Goal: Task Accomplishment & Management: Manage account settings

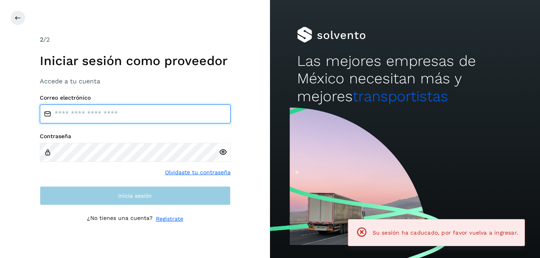
type input "**********"
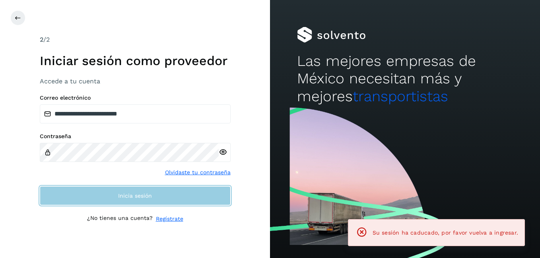
click at [125, 199] on span "Inicia sesión" at bounding box center [135, 196] width 34 height 6
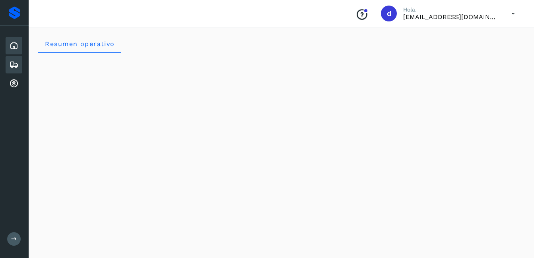
click at [15, 64] on icon at bounding box center [14, 65] width 10 height 10
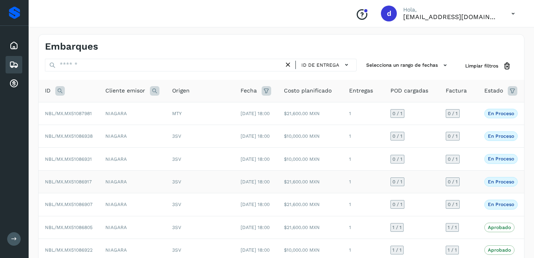
click at [508, 185] on p "En proceso" at bounding box center [501, 182] width 26 height 6
click at [500, 185] on p "En proceso" at bounding box center [501, 182] width 26 height 6
click at [68, 185] on span "NBL/MX.MX51086917" at bounding box center [68, 182] width 47 height 6
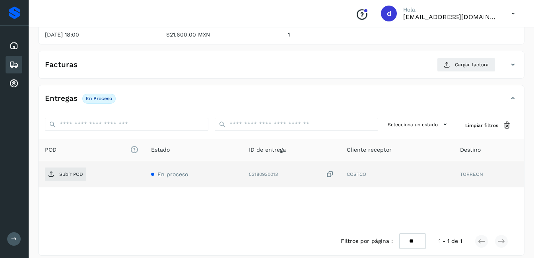
scroll to position [119, 0]
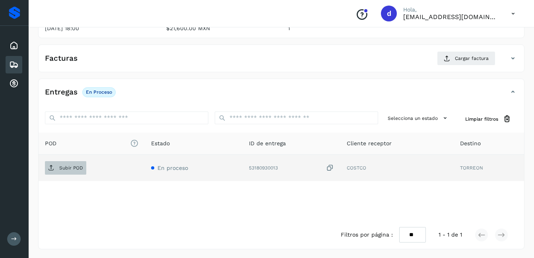
click at [62, 170] on p "Subir POD" at bounding box center [71, 168] width 24 height 6
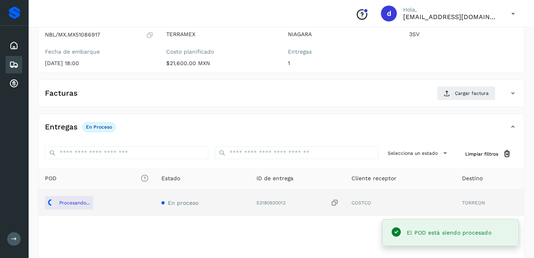
scroll to position [40, 0]
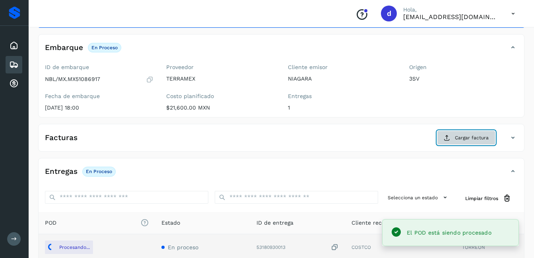
click at [462, 137] on span "Cargar factura" at bounding box center [472, 137] width 34 height 7
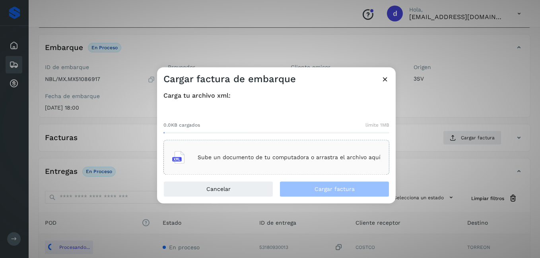
click at [210, 160] on p "Sube un documento de tu computadora o arrastra el archivo aquí" at bounding box center [289, 157] width 183 height 7
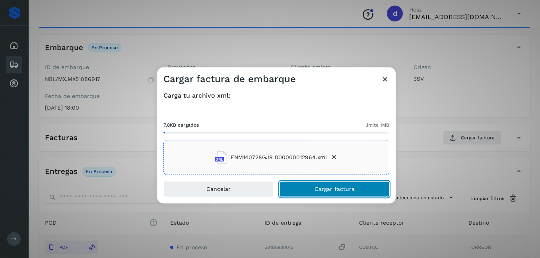
click at [322, 187] on span "Cargar factura" at bounding box center [335, 190] width 40 height 6
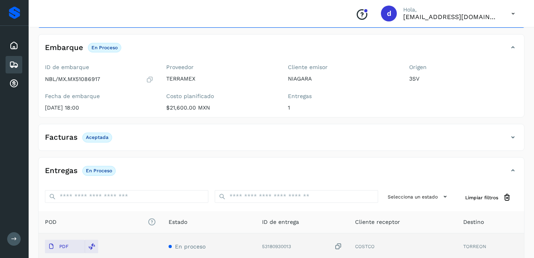
click at [152, 80] on icon at bounding box center [150, 80] width 8 height 8
click at [18, 46] on icon at bounding box center [14, 46] width 10 height 10
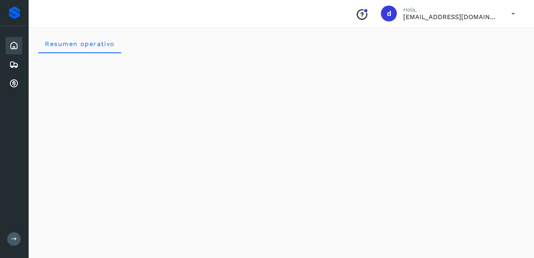
click at [16, 48] on icon at bounding box center [14, 46] width 10 height 10
click at [9, 65] on div "Embarques" at bounding box center [14, 64] width 17 height 17
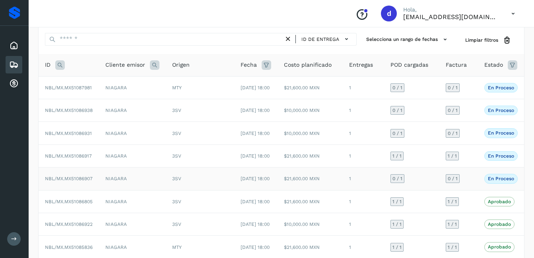
scroll to position [40, 0]
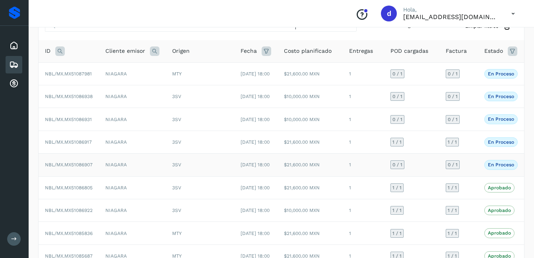
click at [502, 168] on p "En proceso" at bounding box center [501, 165] width 26 height 6
click at [503, 168] on p "En proceso" at bounding box center [501, 165] width 26 height 6
click at [251, 168] on span "[DATE] 18:00" at bounding box center [255, 165] width 29 height 6
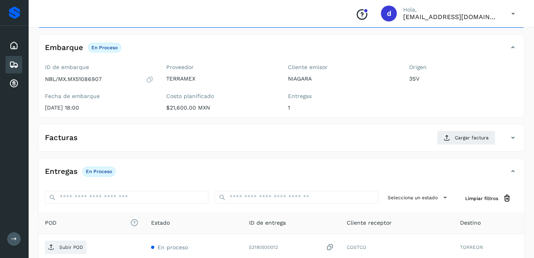
click at [149, 78] on icon at bounding box center [150, 80] width 8 height 8
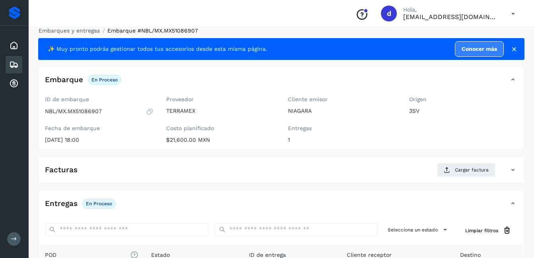
scroll to position [1, 0]
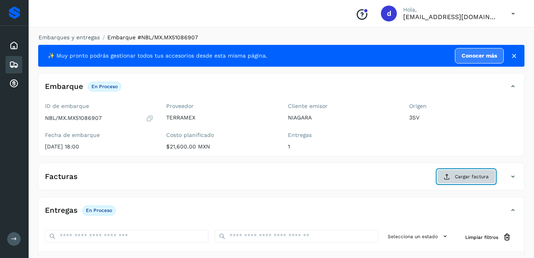
click at [470, 179] on span "Cargar factura" at bounding box center [472, 176] width 34 height 7
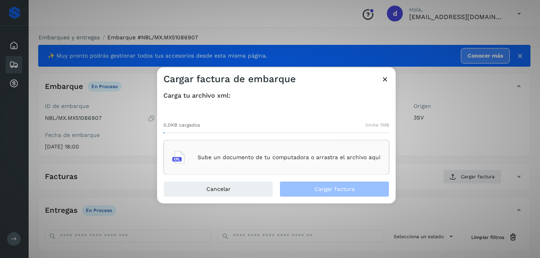
click at [218, 152] on div "Sube un documento de tu computadora o arrastra el archivo aquí" at bounding box center [276, 157] width 208 height 21
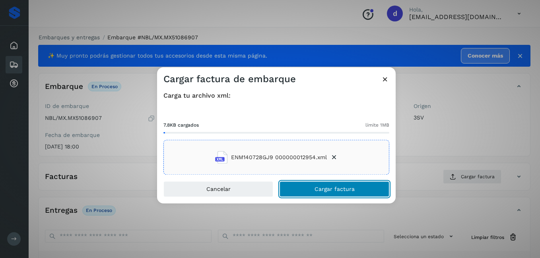
click at [346, 189] on span "Cargar factura" at bounding box center [335, 190] width 40 height 6
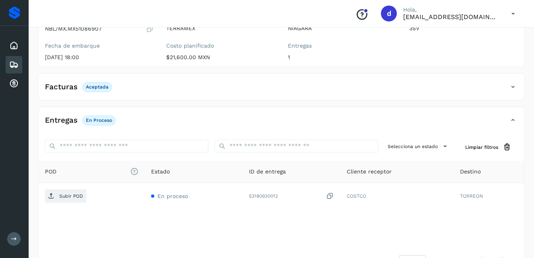
scroll to position [119, 0]
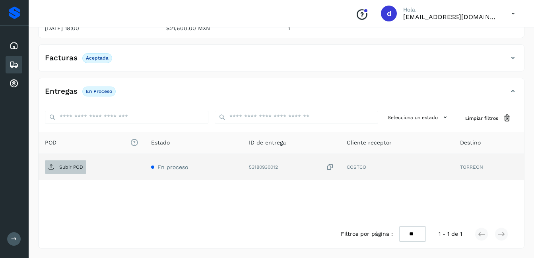
click at [70, 171] on span "Subir POD" at bounding box center [65, 167] width 41 height 13
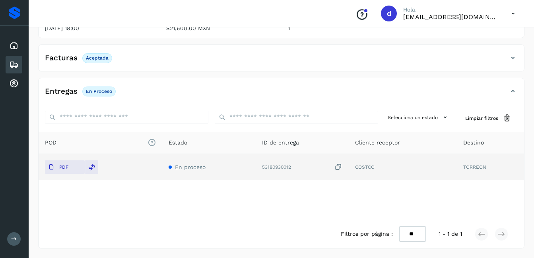
scroll to position [0, 0]
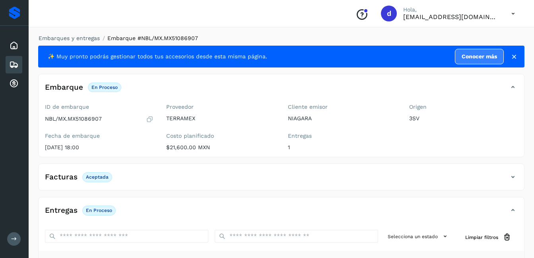
click at [22, 64] on div "Inicio Embarques Cuentas por cobrar" at bounding box center [14, 65] width 29 height 78
click at [19, 64] on div "Embarques" at bounding box center [14, 64] width 17 height 17
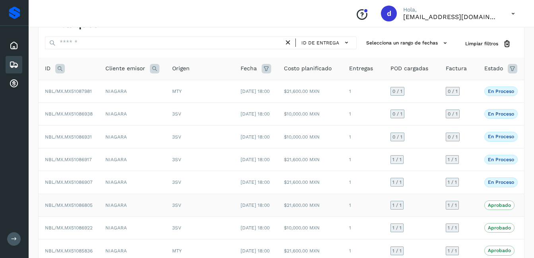
scroll to position [40, 0]
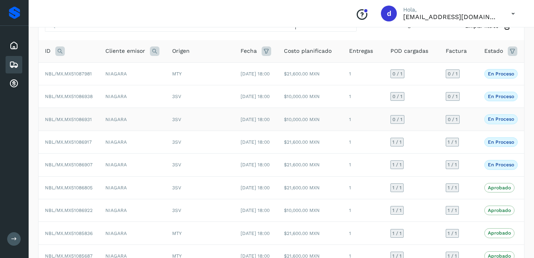
click at [497, 122] on p "En proceso" at bounding box center [501, 120] width 26 height 6
click at [88, 122] on span "NBL/MX.MX51086931" at bounding box center [68, 120] width 47 height 6
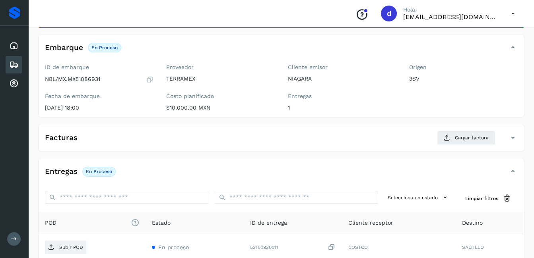
click at [72, 143] on div "Facturas Cargar factura" at bounding box center [274, 138] width 470 height 14
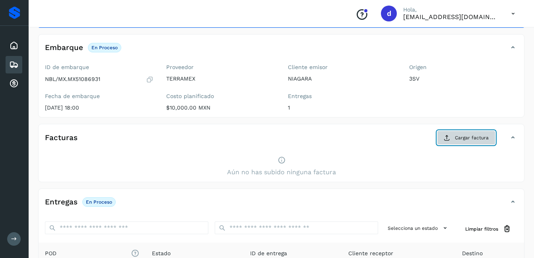
click at [479, 137] on span "Cargar factura" at bounding box center [472, 137] width 34 height 7
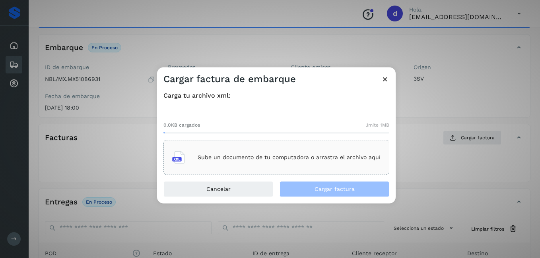
click at [216, 162] on div "Sube un documento de tu computadora o arrastra el archivo aquí" at bounding box center [276, 157] width 208 height 21
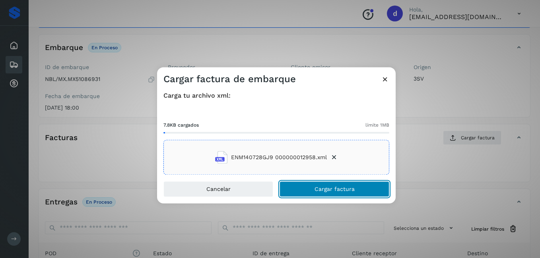
click at [318, 188] on span "Cargar factura" at bounding box center [335, 190] width 40 height 6
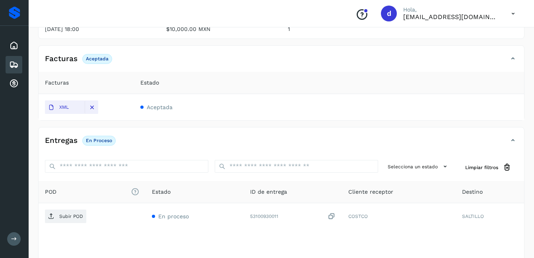
scroll to position [119, 0]
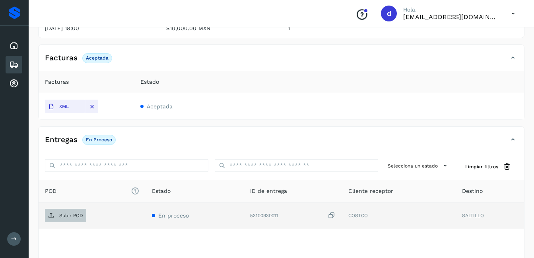
click at [66, 215] on p "Subir POD" at bounding box center [71, 216] width 24 height 6
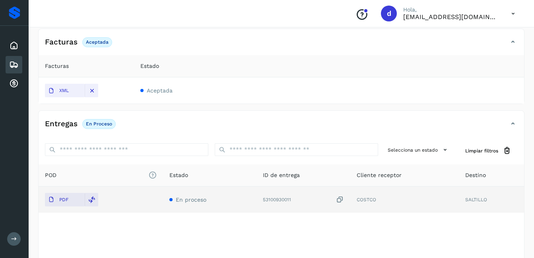
scroll to position [49, 0]
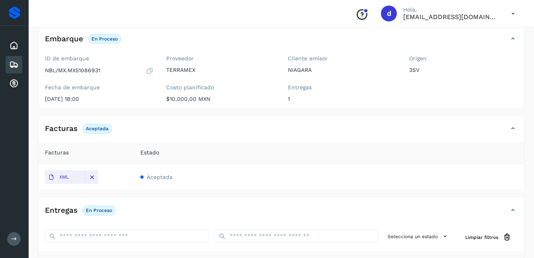
click at [17, 63] on icon at bounding box center [14, 65] width 10 height 10
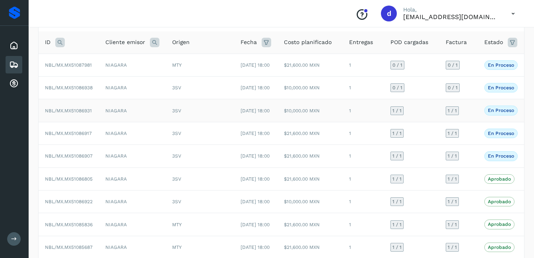
click at [83, 114] on span "NBL/MX.MX51086931" at bounding box center [68, 111] width 47 height 6
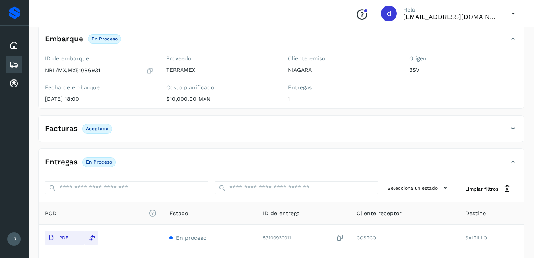
click at [151, 72] on icon at bounding box center [150, 71] width 8 height 8
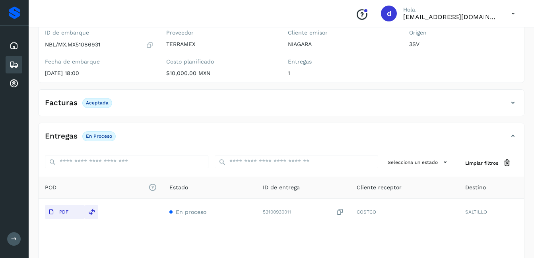
scroll to position [88, 0]
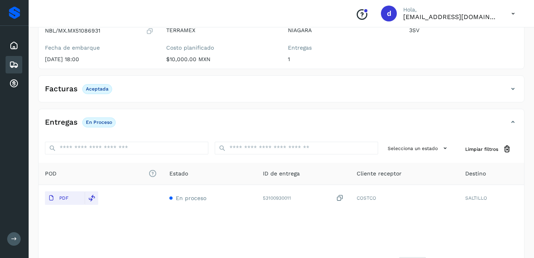
click at [14, 61] on icon at bounding box center [14, 65] width 10 height 10
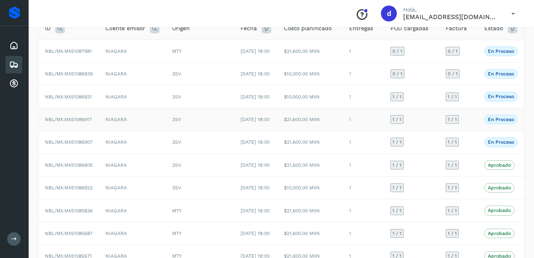
scroll to position [49, 0]
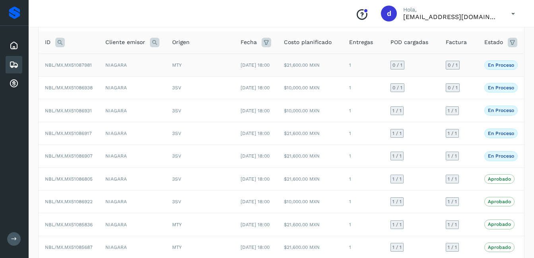
click at [501, 68] on p "En proceso" at bounding box center [501, 65] width 26 height 6
click at [86, 67] on span "NBL/MX.MX51087981" at bounding box center [68, 65] width 47 height 6
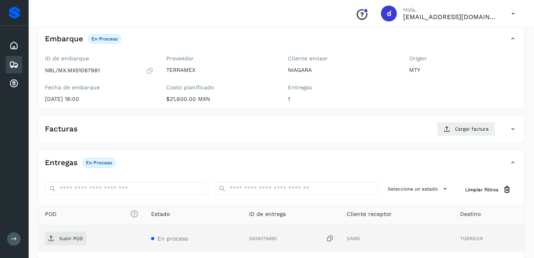
scroll to position [120, 0]
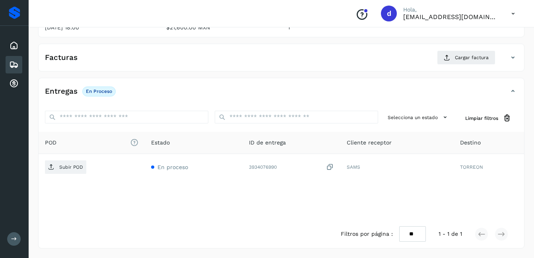
click at [107, 87] on span "En proceso" at bounding box center [98, 92] width 33 height 10
click at [71, 55] on h4 "Facturas" at bounding box center [61, 57] width 33 height 9
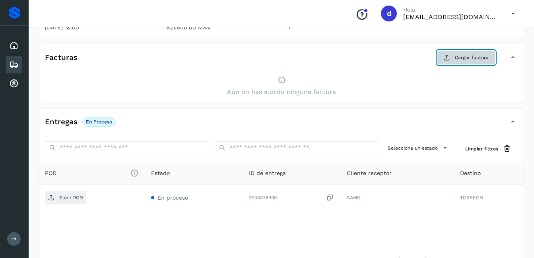
click at [477, 60] on span "Cargar factura" at bounding box center [472, 57] width 34 height 7
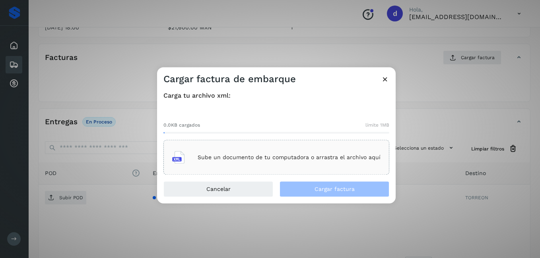
click at [251, 159] on p "Sube un documento de tu computadora o arrastra el archivo aquí" at bounding box center [289, 157] width 183 height 7
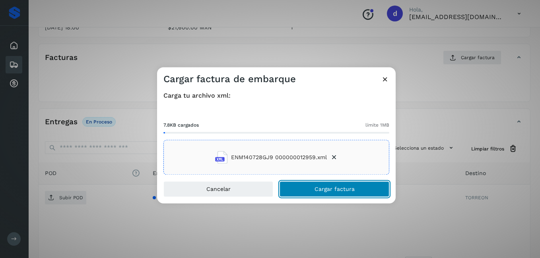
click at [322, 190] on span "Cargar factura" at bounding box center [335, 190] width 40 height 6
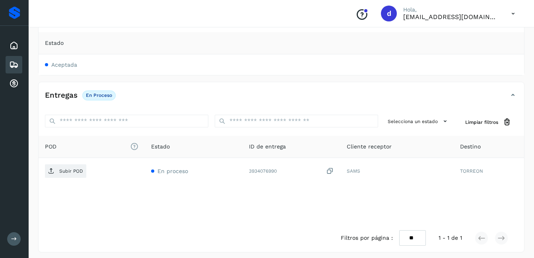
scroll to position [162, 0]
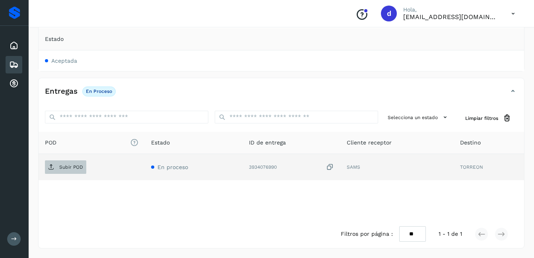
click at [67, 170] on p "Subir POD" at bounding box center [71, 168] width 24 height 6
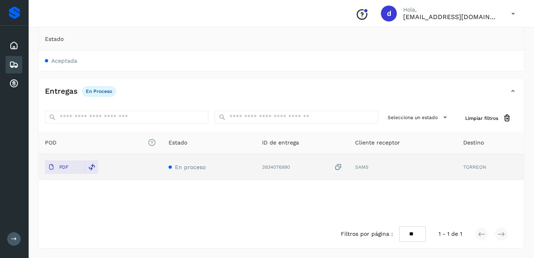
click at [339, 167] on icon at bounding box center [338, 167] width 8 height 8
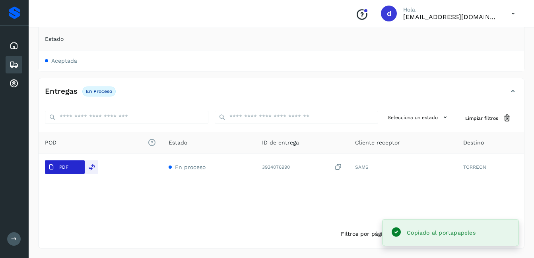
click at [70, 165] on span "PDF" at bounding box center [58, 167] width 27 height 13
click at [94, 168] on icon at bounding box center [91, 167] width 7 height 7
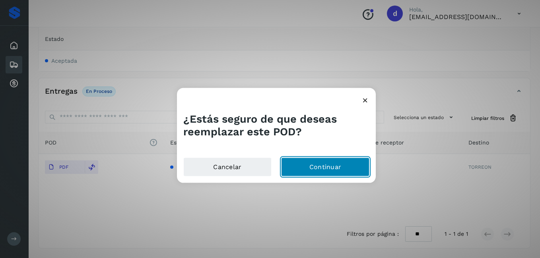
click at [319, 167] on button "Continuar" at bounding box center [325, 166] width 88 height 19
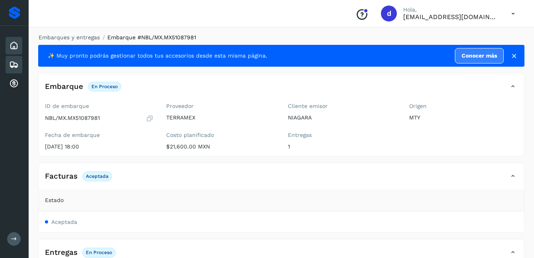
scroll to position [0, 0]
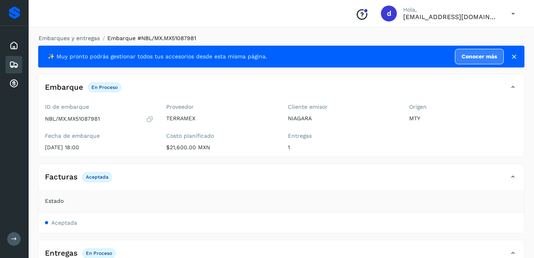
click at [9, 63] on icon at bounding box center [14, 65] width 10 height 10
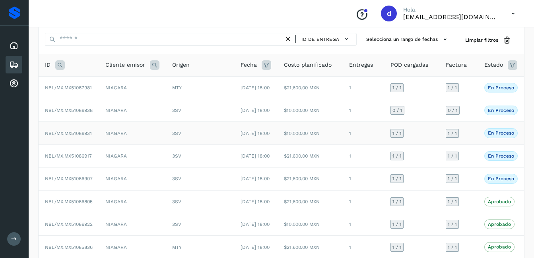
scroll to position [40, 0]
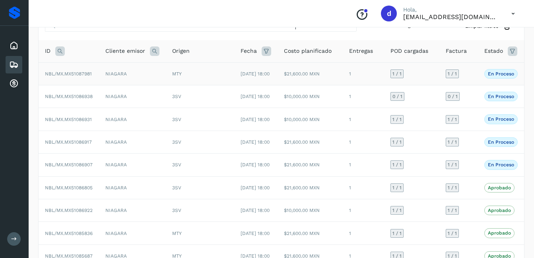
click at [80, 80] on td "NBL/MX.MX51087981" at bounding box center [69, 73] width 60 height 23
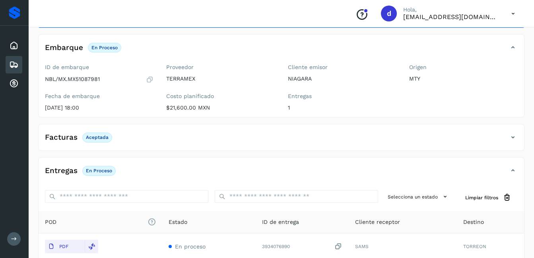
click at [153, 78] on icon at bounding box center [150, 80] width 8 height 8
click at [13, 46] on icon at bounding box center [14, 46] width 10 height 10
